Goal: Information Seeking & Learning: Learn about a topic

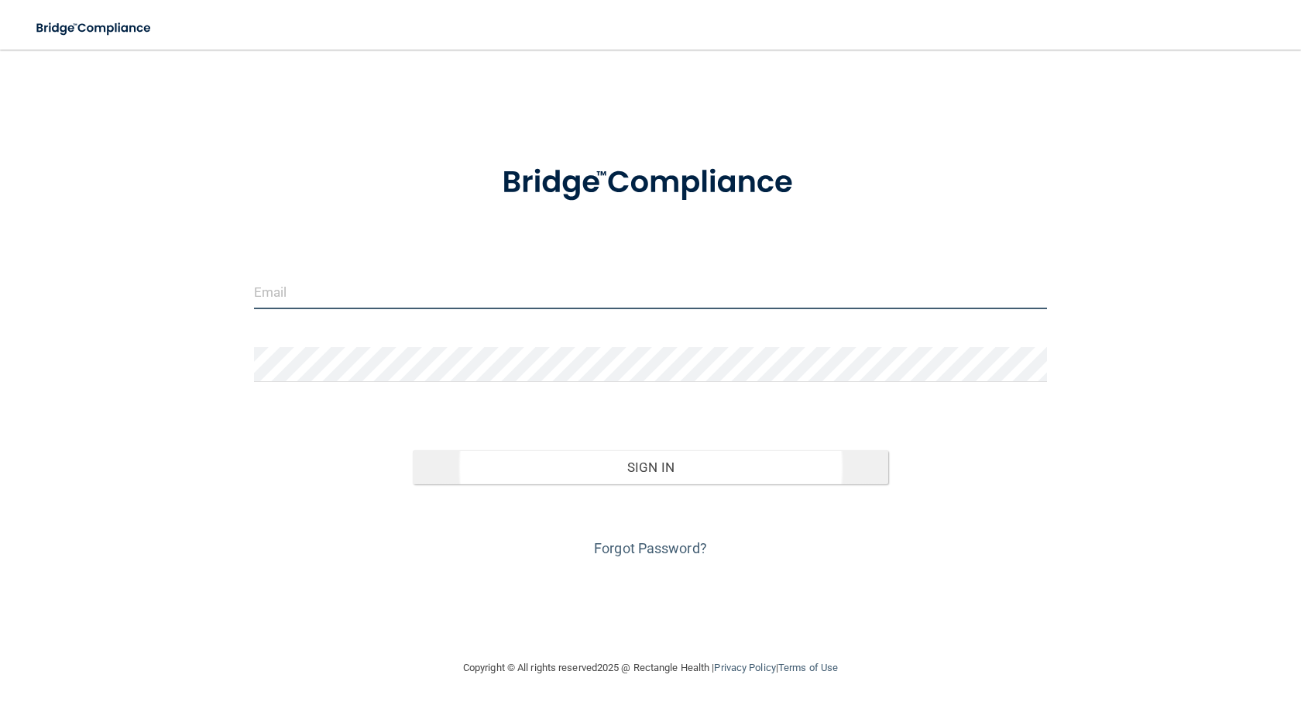
type input "[EMAIL_ADDRESS][DOMAIN_NAME]"
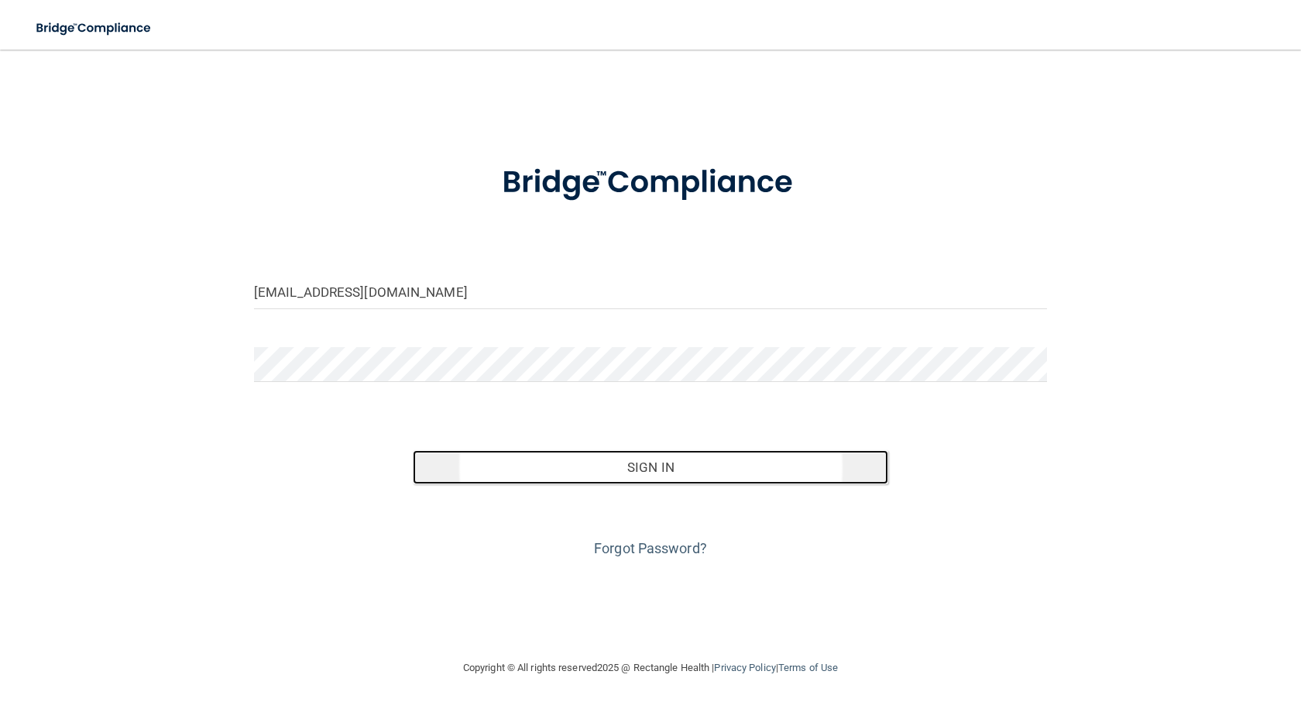
click at [609, 474] on button "Sign In" at bounding box center [651, 467] width 476 height 34
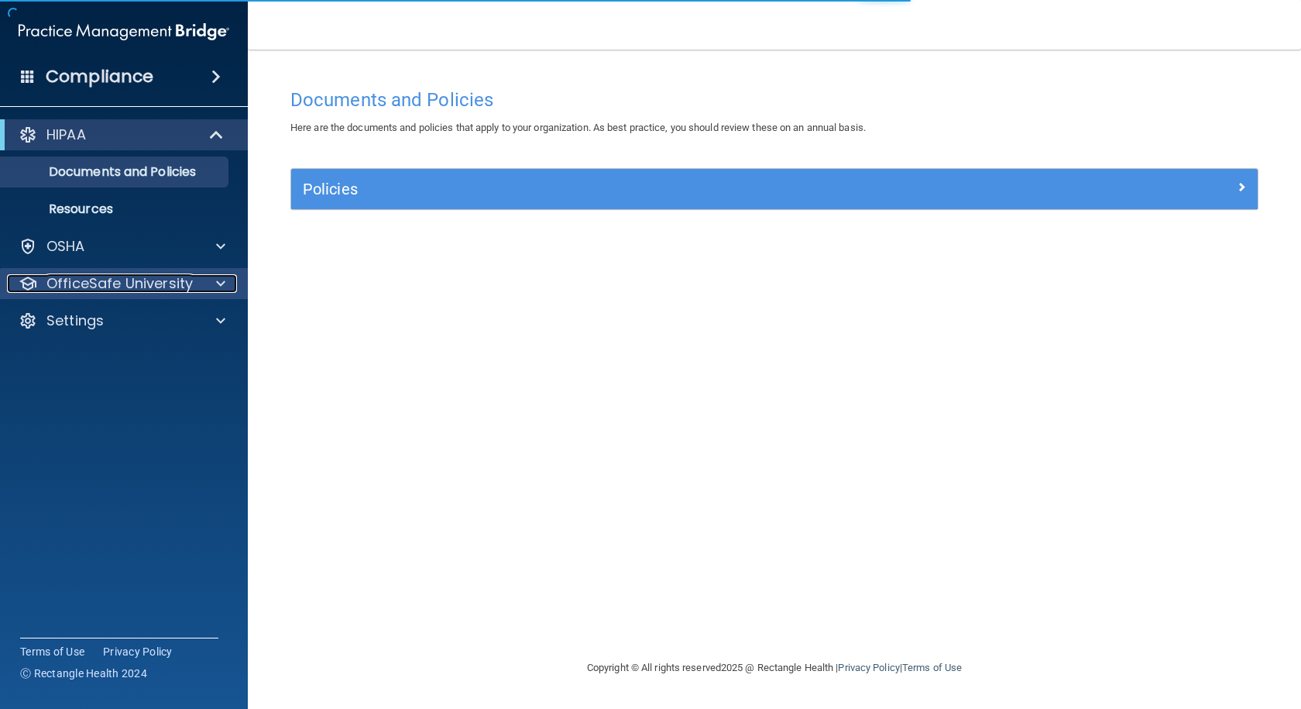
click at [82, 292] on p "OfficeSafe University" at bounding box center [119, 283] width 146 height 19
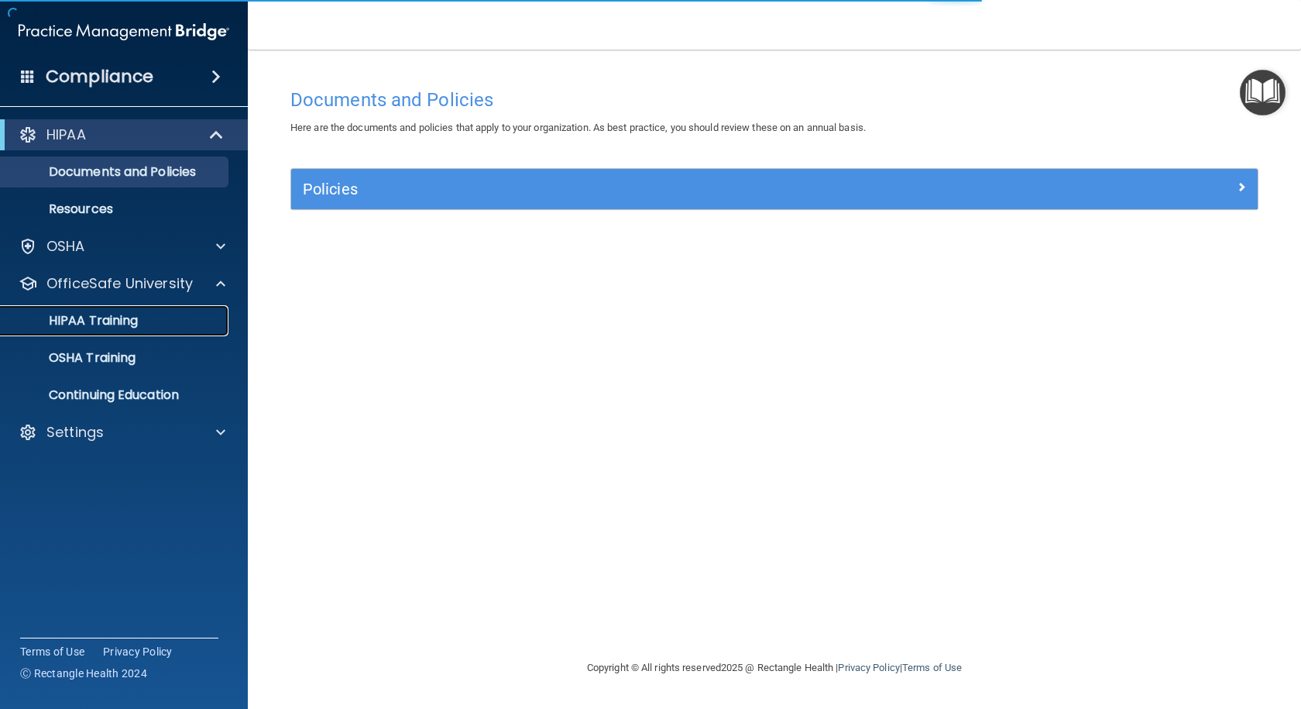
click at [78, 321] on p "HIPAA Training" at bounding box center [74, 320] width 128 height 15
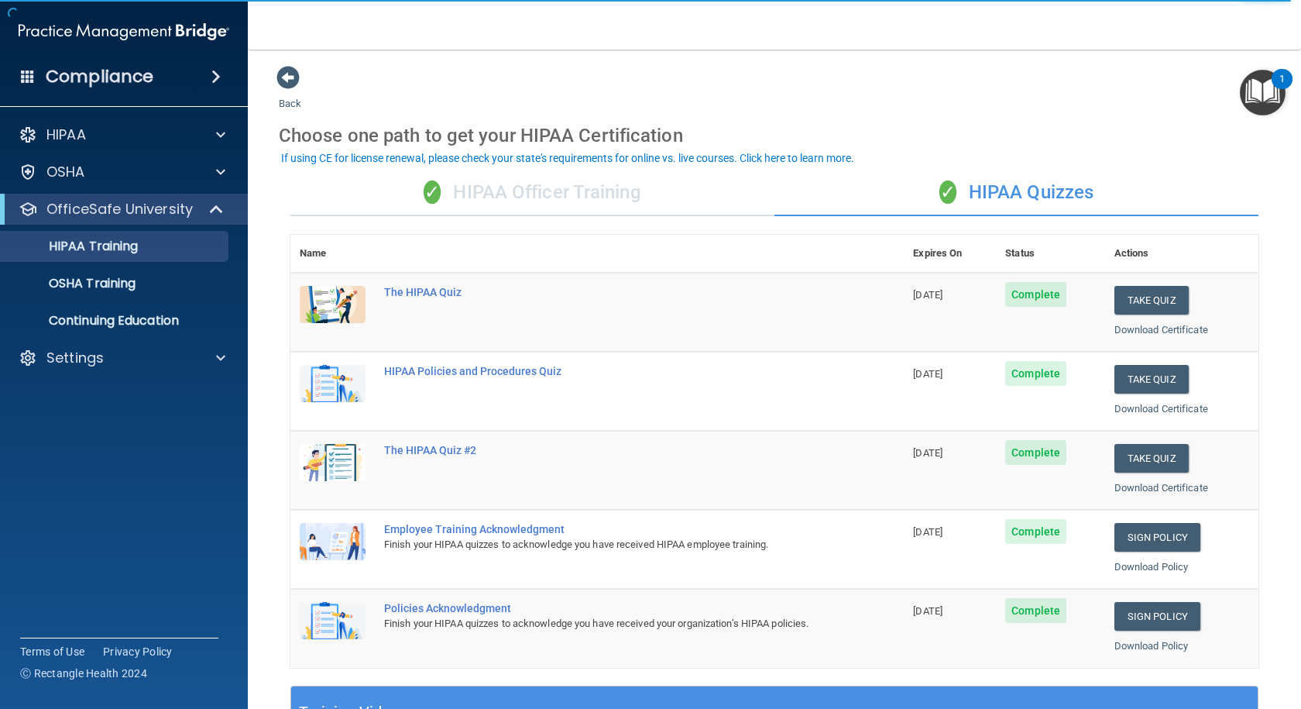
click at [489, 188] on div "✓ HIPAA Officer Training" at bounding box center [532, 193] width 484 height 46
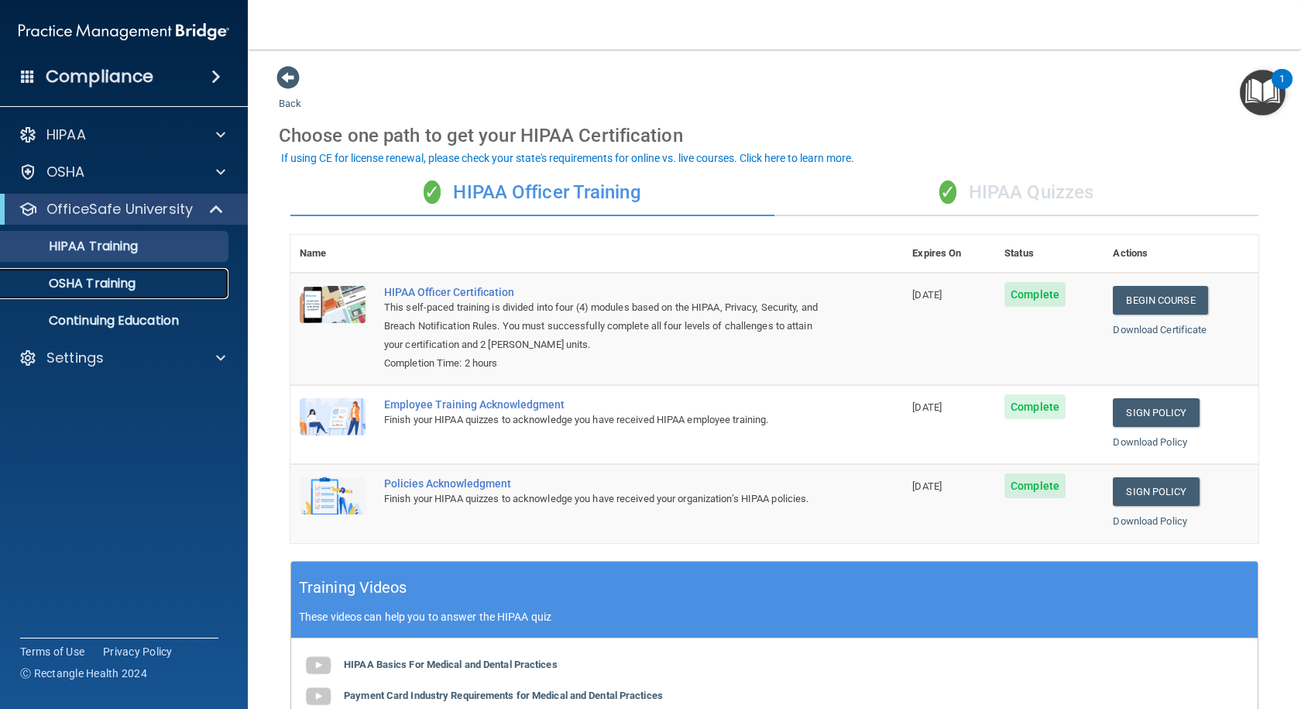
click at [88, 288] on p "OSHA Training" at bounding box center [72, 283] width 125 height 15
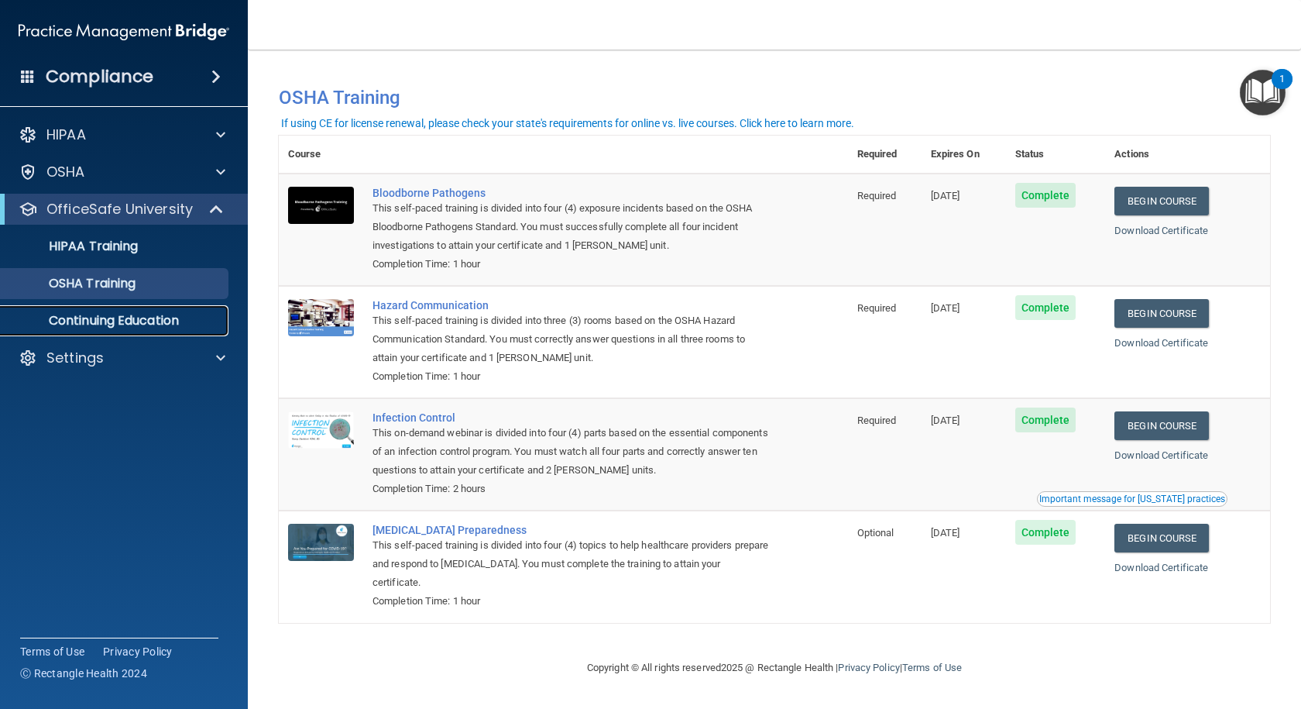
click at [83, 330] on link "Continuing Education" at bounding box center [107, 320] width 244 height 31
